Goal: Information Seeking & Learning: Find specific fact

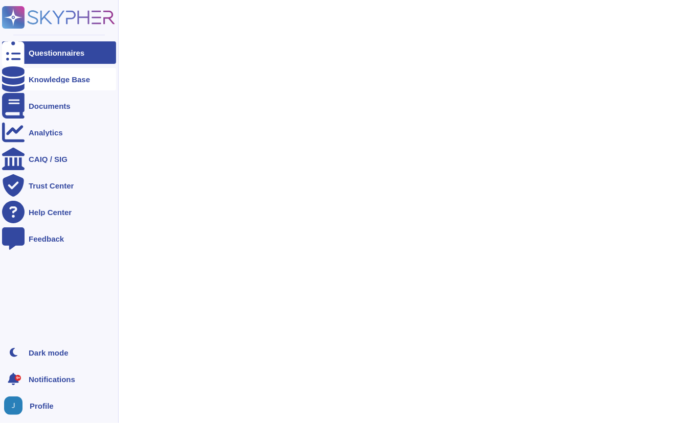
click at [21, 76] on div at bounding box center [13, 79] width 23 height 23
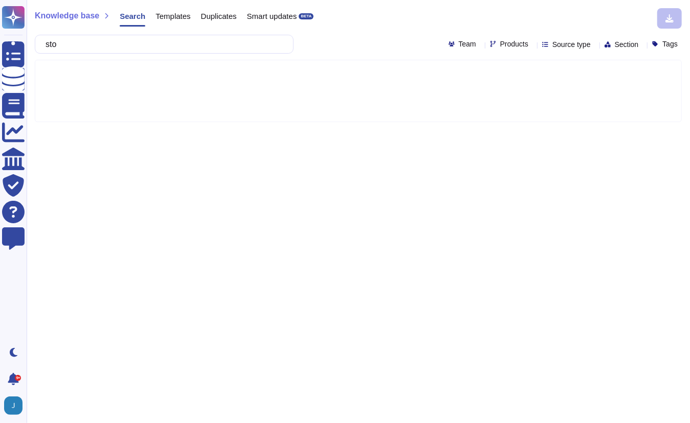
type input "stock"
type input "segmentation"
click at [498, 56] on div "Knowledge base Search Templates Duplicates Smart updates BETA segmentation Team…" at bounding box center [358, 211] width 663 height 423
click at [500, 46] on span "Products" at bounding box center [514, 43] width 28 height 7
type input "stock"
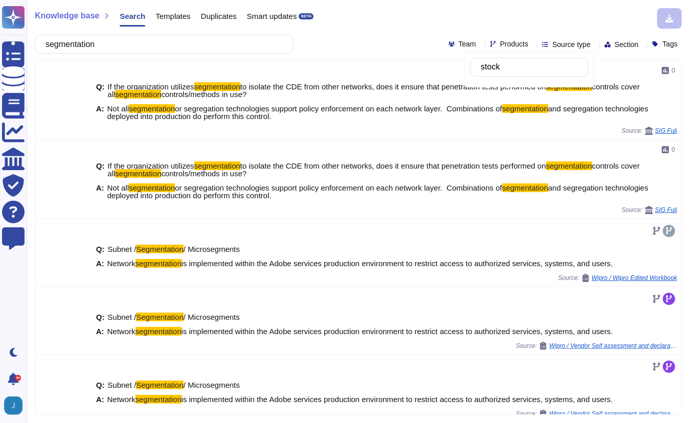
click at [356, 29] on div "Knowledge base Search Templates Duplicates Smart updates BETA segmentation Team…" at bounding box center [358, 211] width 663 height 423
